Goal: Task Accomplishment & Management: Manage account settings

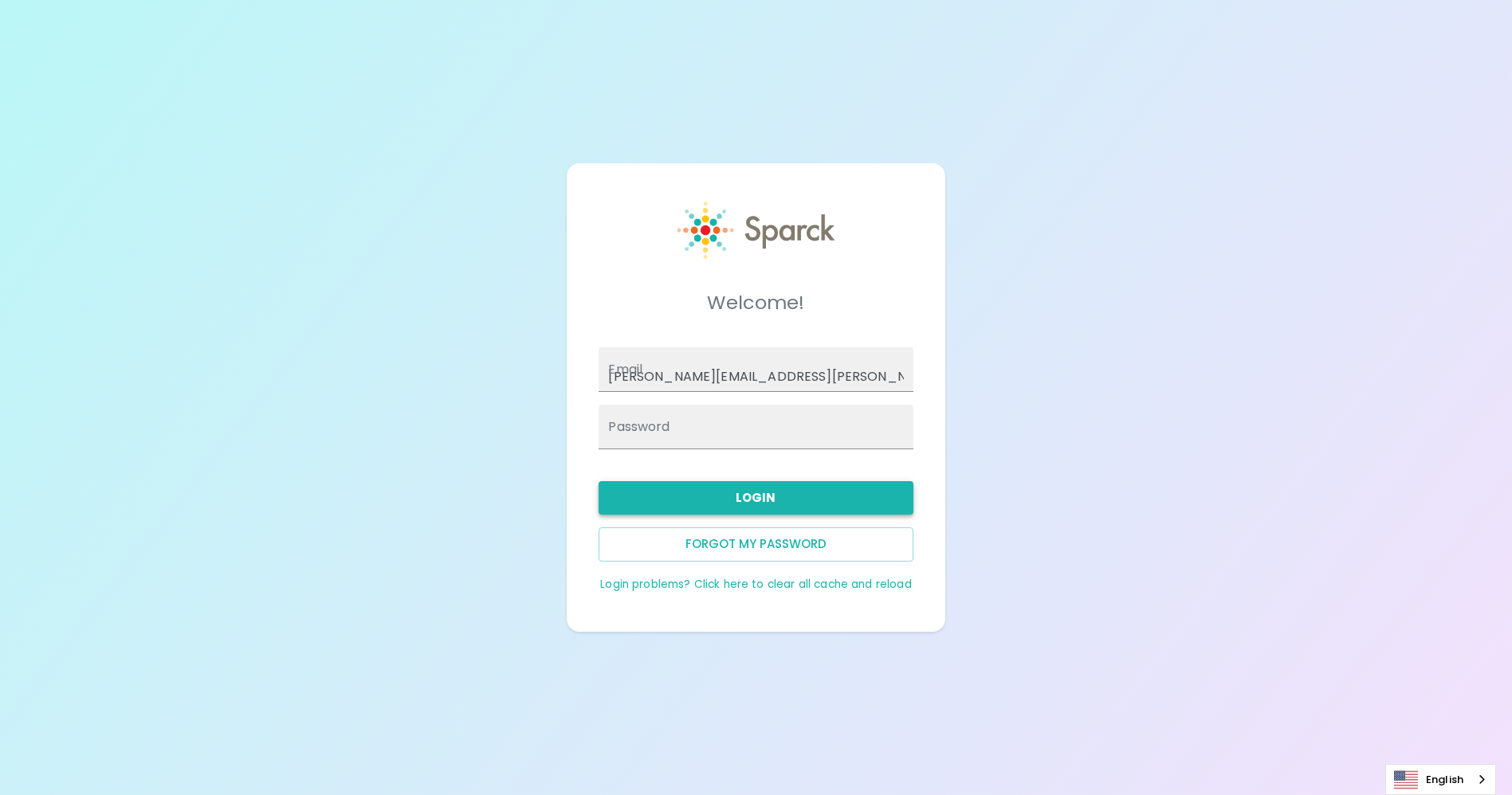
click at [753, 499] on button "Login" at bounding box center [756, 498] width 314 height 33
type input "[EMAIL_ADDRESS][DOMAIN_NAME]"
click at [763, 493] on button "Login" at bounding box center [756, 498] width 314 height 33
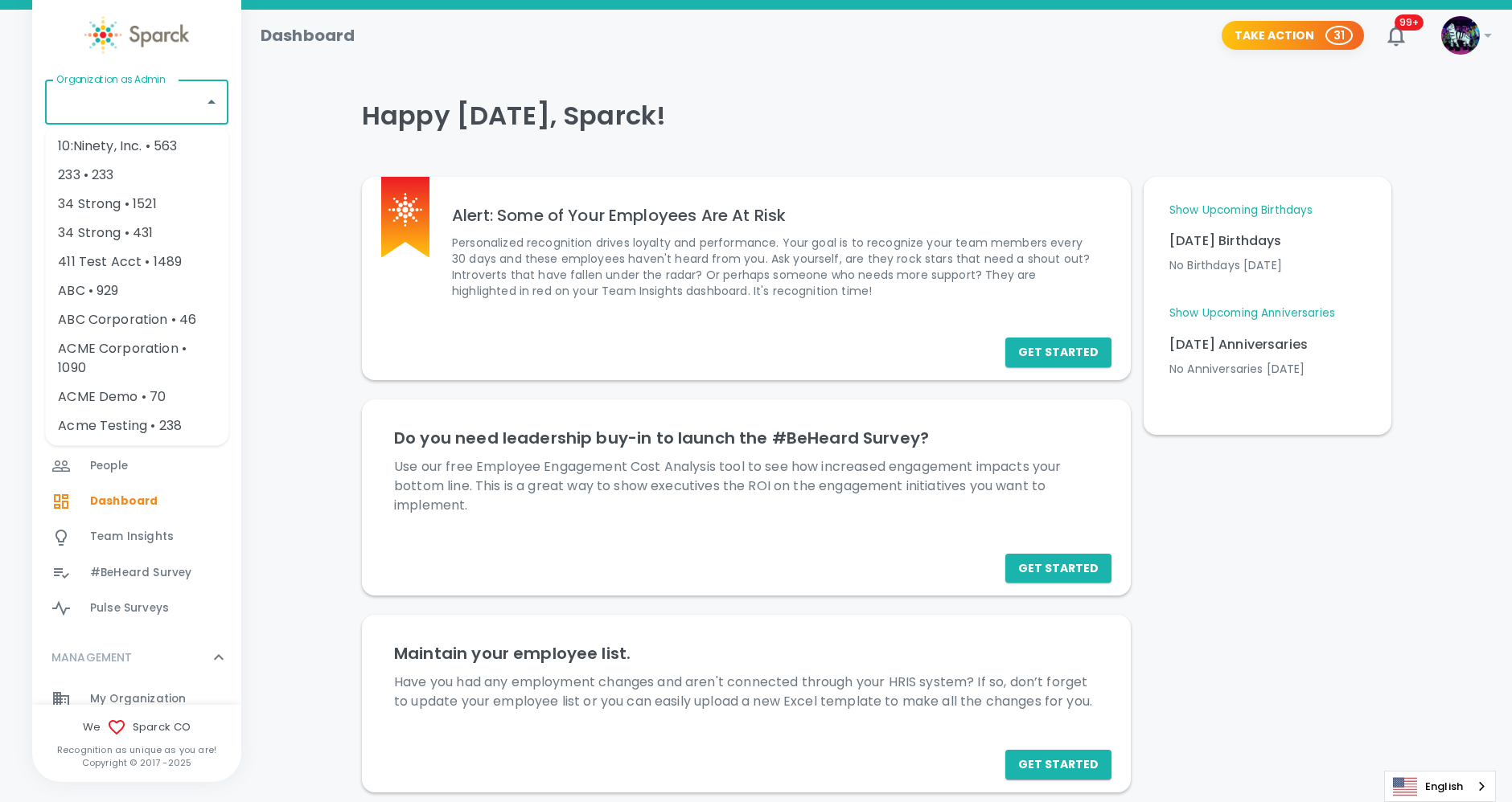
click at [145, 94] on input "Organization as Admin" at bounding box center [125, 102] width 145 height 31
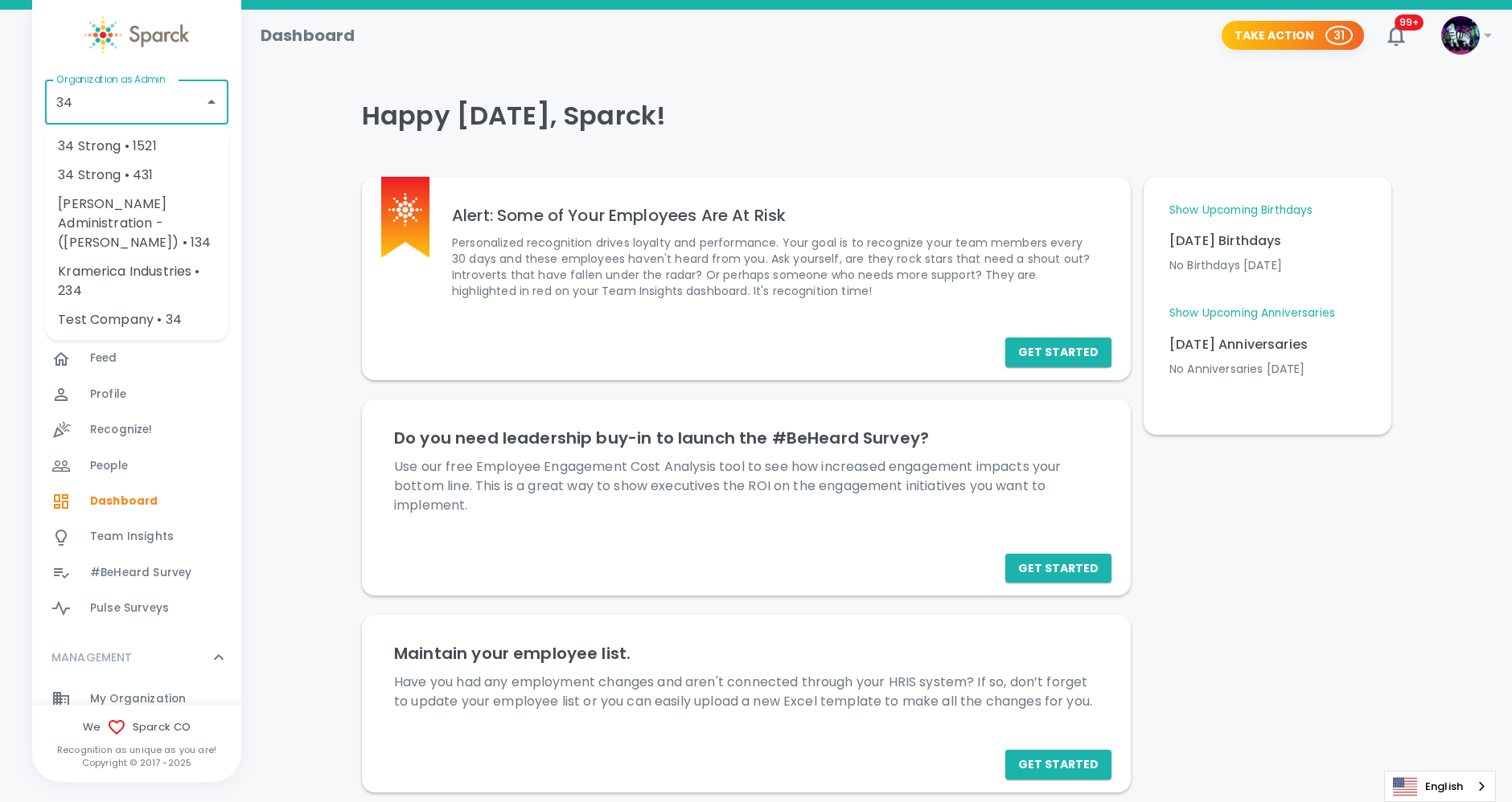
click at [108, 146] on li "34 Strong • 1521" at bounding box center [136, 146] width 183 height 29
type input "34 Strong • 1521"
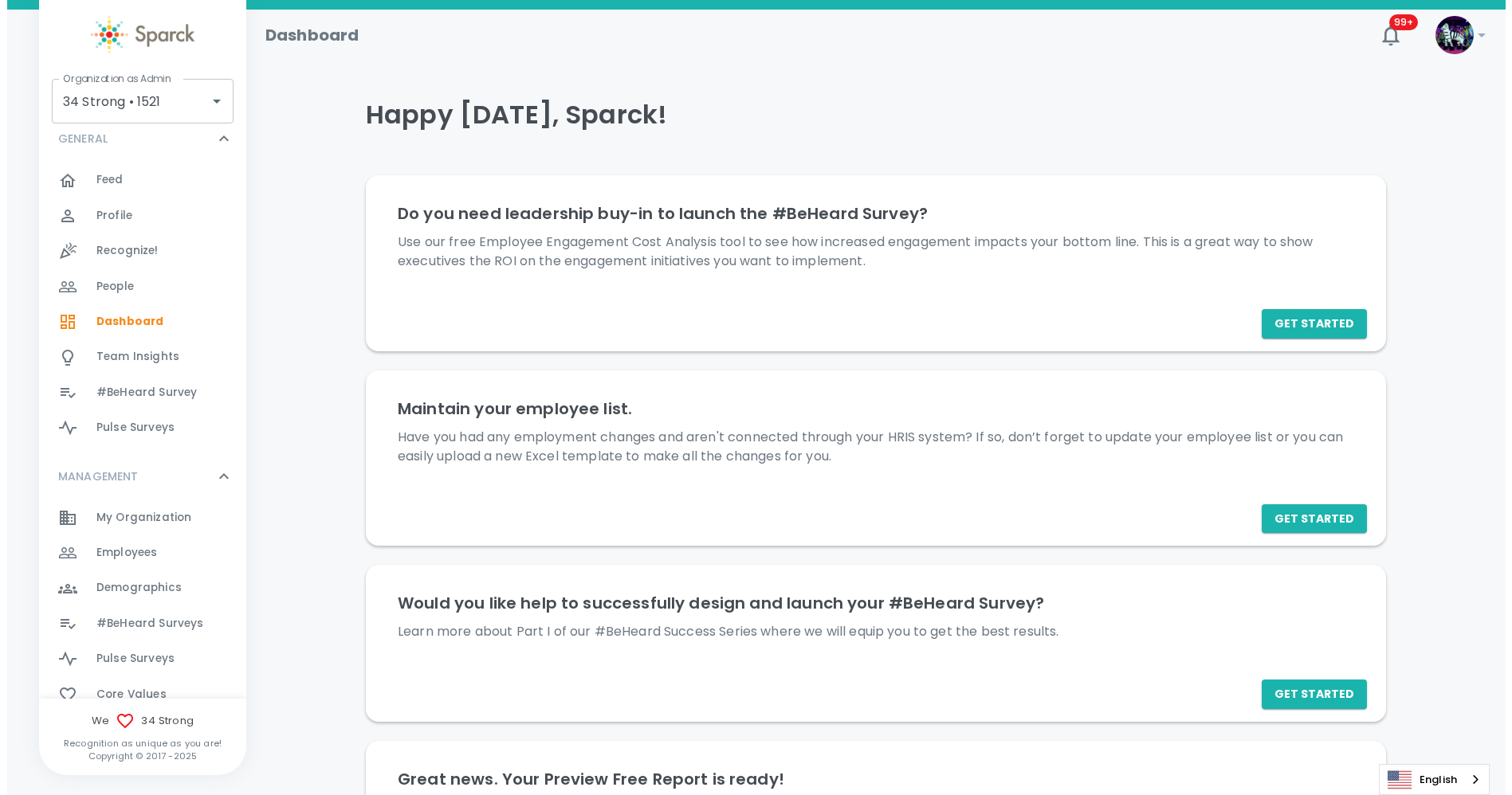
scroll to position [176, 0]
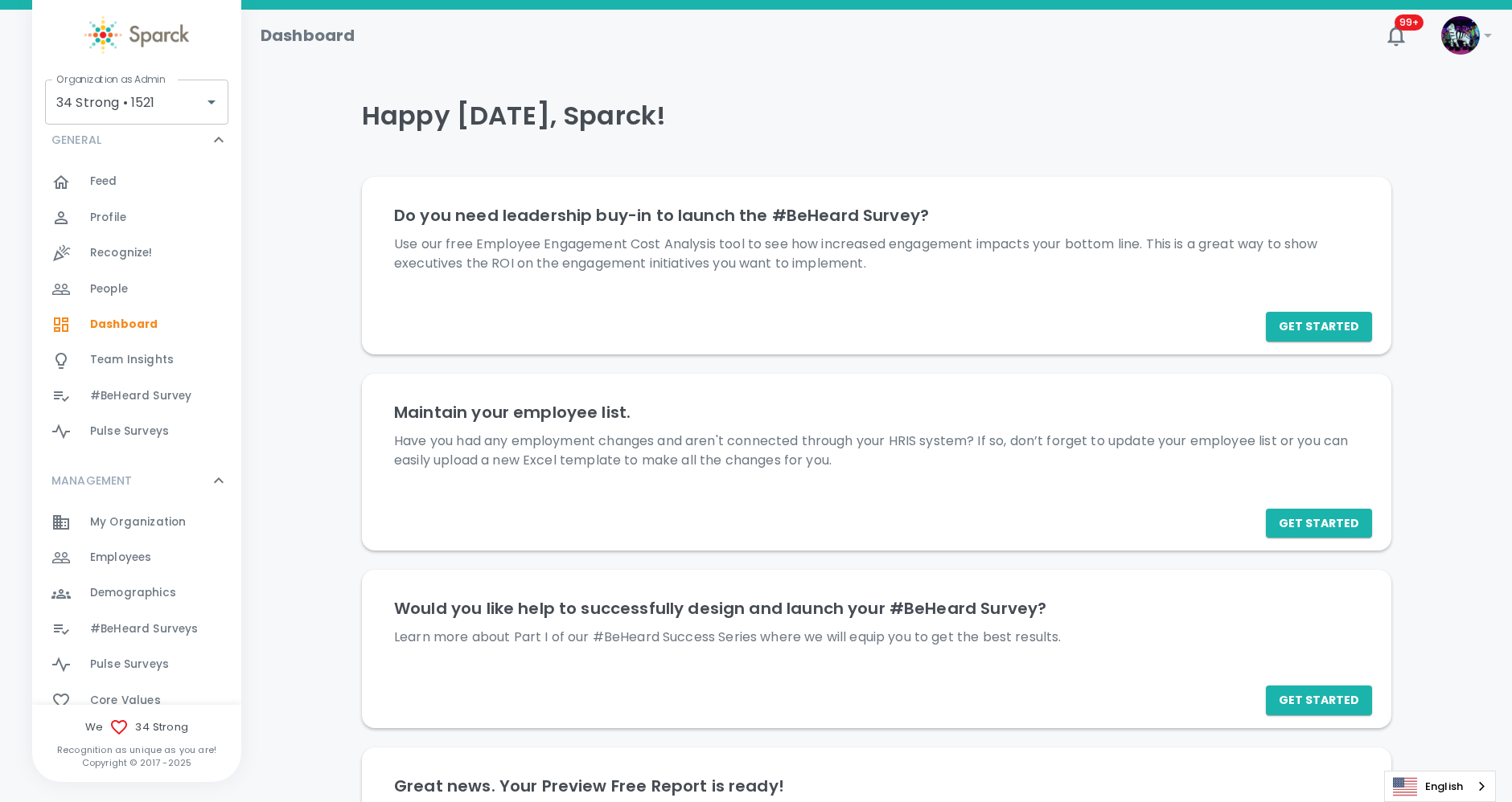
click at [115, 551] on span "Employees" at bounding box center [120, 557] width 61 height 16
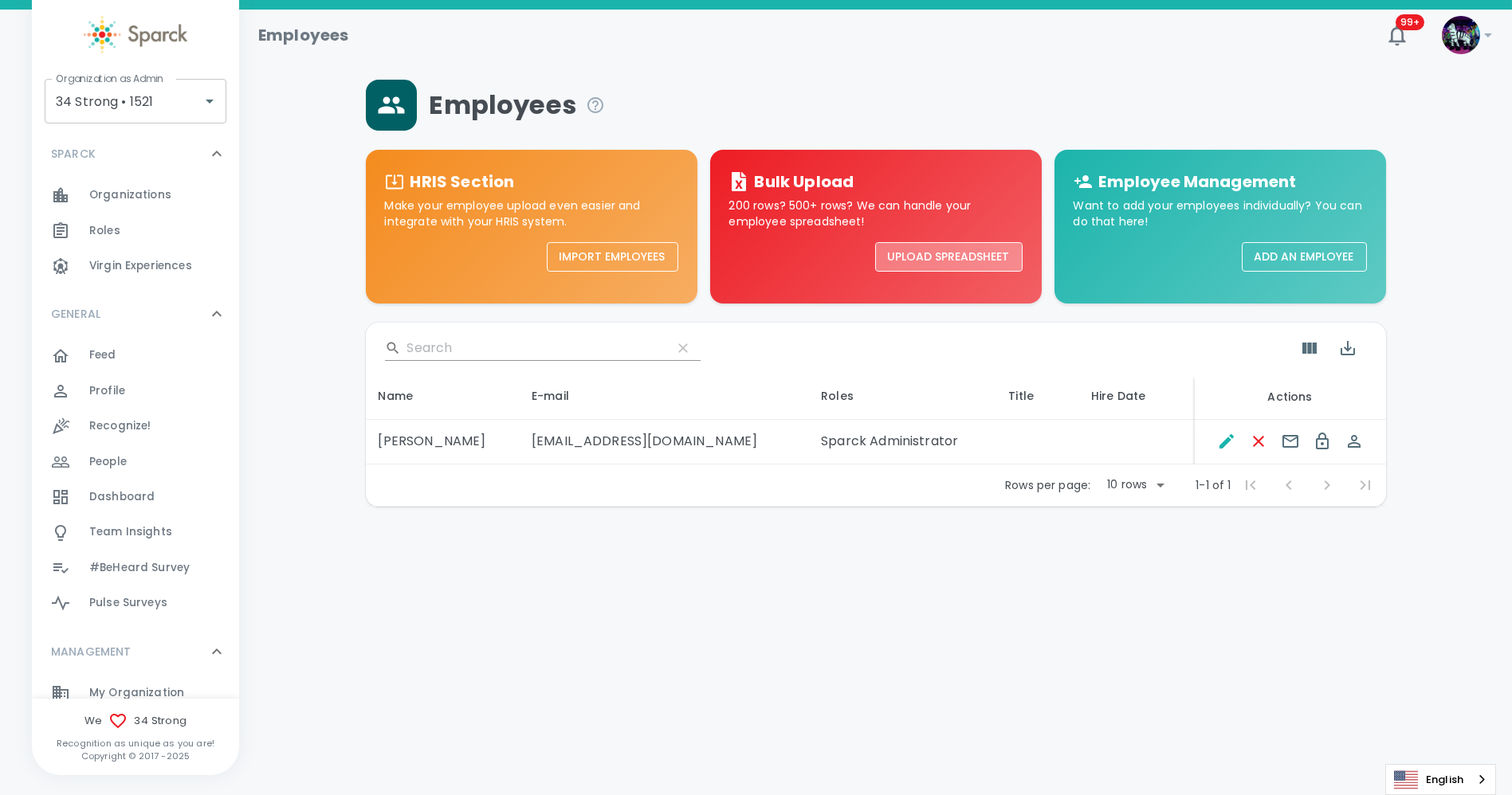
click at [929, 258] on button "Upload Spreadsheet" at bounding box center [949, 258] width 147 height 30
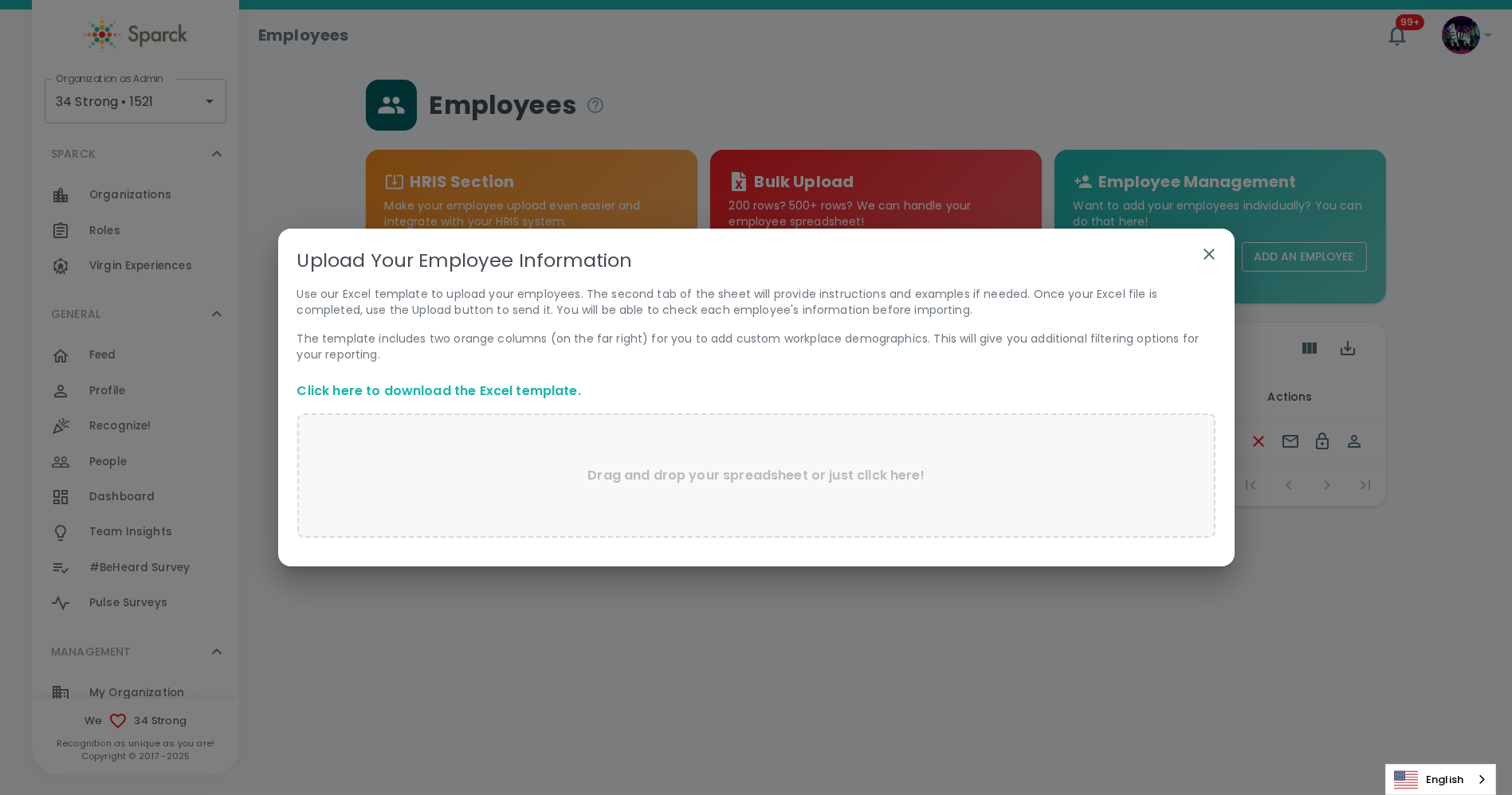
click at [417, 388] on link "Click here to download the Excel template." at bounding box center [439, 391] width 284 height 18
click at [1211, 255] on icon "button" at bounding box center [1209, 253] width 19 height 19
